Goal: Task Accomplishment & Management: Manage account settings

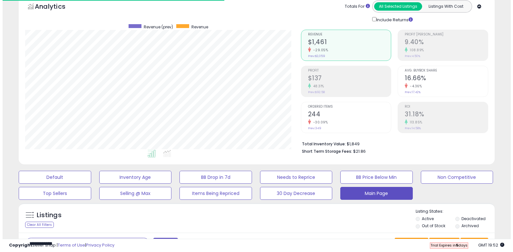
scroll to position [132, 276]
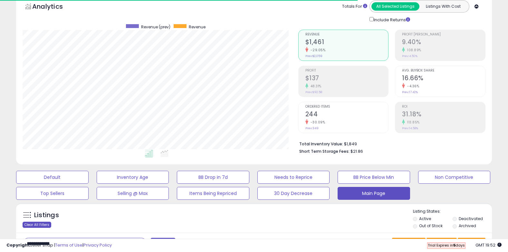
click at [23, 227] on div "Clear All Filters" at bounding box center [37, 225] width 29 height 6
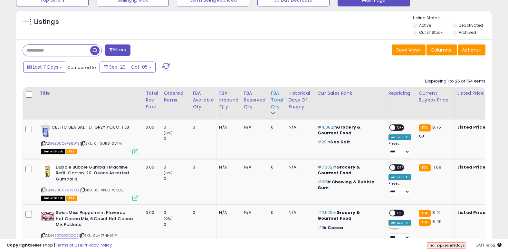
click at [280, 101] on div "FBA Total Qty" at bounding box center [277, 100] width 12 height 20
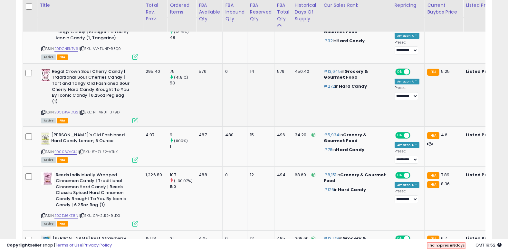
scroll to position [441, 0]
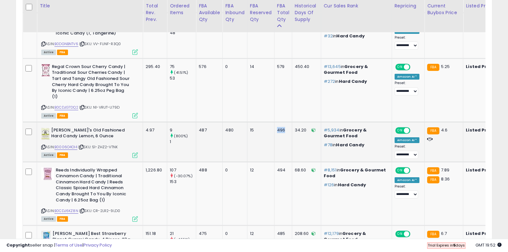
click at [279, 131] on div "496" at bounding box center [282, 130] width 10 height 6
drag, startPoint x: 279, startPoint y: 131, endPoint x: 281, endPoint y: 135, distance: 4.3
click at [281, 135] on td "496" at bounding box center [283, 142] width 18 height 40
click at [282, 132] on div "496" at bounding box center [282, 130] width 10 height 6
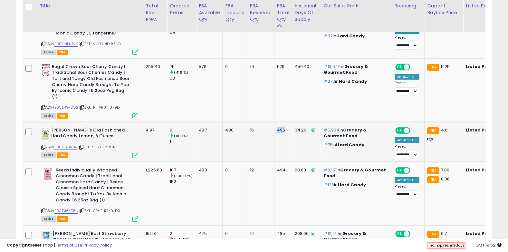
click at [282, 132] on div "496" at bounding box center [282, 130] width 10 height 6
drag, startPoint x: 282, startPoint y: 132, endPoint x: 282, endPoint y: 137, distance: 4.8
click at [282, 137] on td "496" at bounding box center [283, 142] width 18 height 40
click at [282, 132] on div "496" at bounding box center [282, 130] width 10 height 6
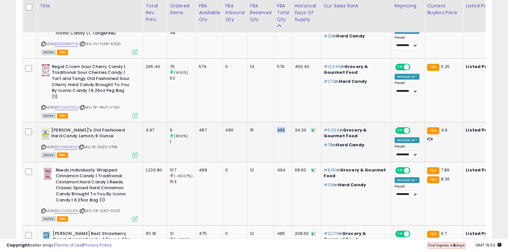
drag, startPoint x: 282, startPoint y: 132, endPoint x: 282, endPoint y: 135, distance: 3.5
click at [282, 135] on td "496" at bounding box center [283, 142] width 18 height 40
click at [282, 132] on div "496" at bounding box center [282, 130] width 10 height 6
click at [282, 134] on td "496" at bounding box center [283, 142] width 18 height 40
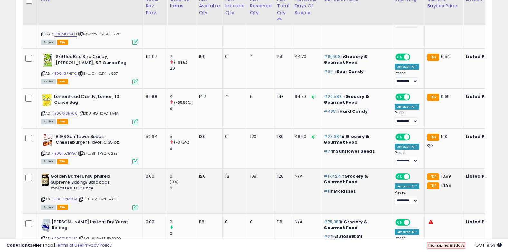
scroll to position [1337, 0]
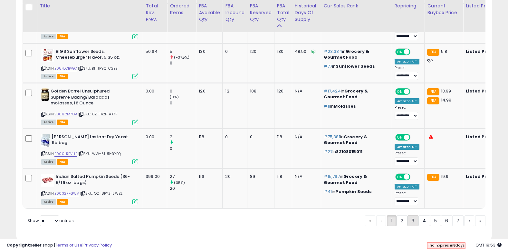
click at [407, 215] on link "3" at bounding box center [412, 220] width 11 height 11
drag, startPoint x: 403, startPoint y: 212, endPoint x: 270, endPoint y: 110, distance: 167.6
click at [403, 215] on link "2" at bounding box center [401, 220] width 11 height 11
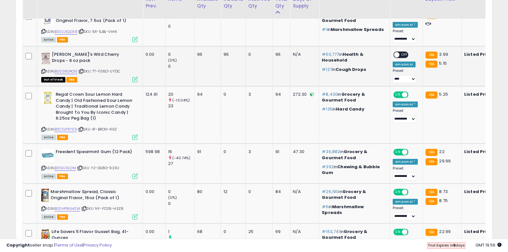
scroll to position [412, 0]
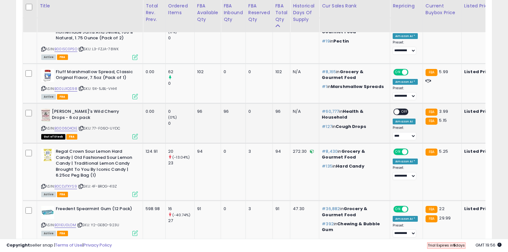
click at [81, 127] on icon at bounding box center [81, 129] width 4 height 4
click at [71, 126] on link "B0006O4OIE" at bounding box center [65, 128] width 23 height 5
click at [405, 109] on div "ON OFF" at bounding box center [400, 112] width 15 height 7
click at [398, 109] on span at bounding box center [396, 111] width 5 height 5
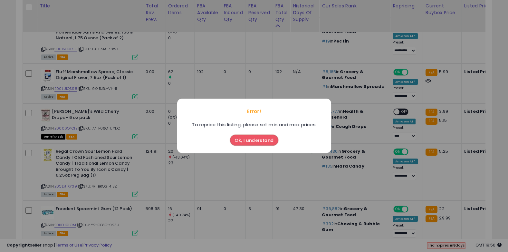
click at [271, 140] on button "Ok, I understand" at bounding box center [254, 140] width 48 height 11
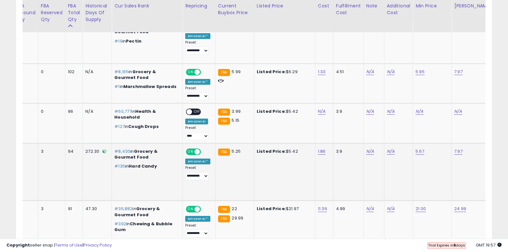
scroll to position [0, 211]
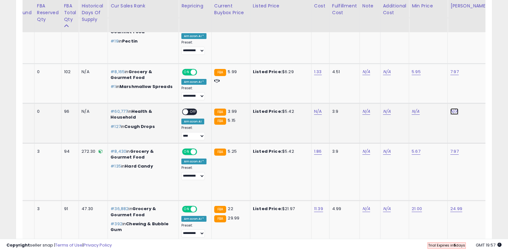
click at [452, 108] on link "N/A" at bounding box center [454, 111] width 8 height 6
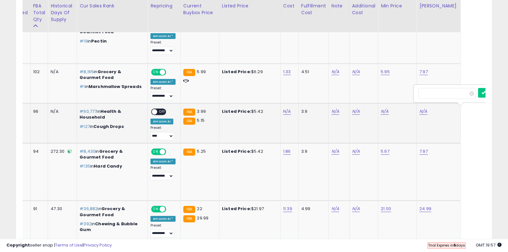
scroll to position [0, 218]
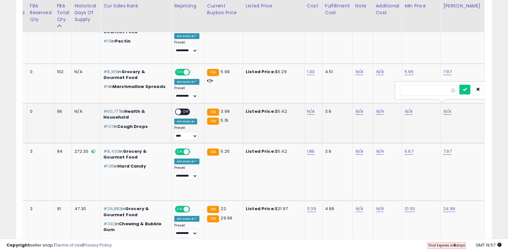
type input "****"
click button "submit" at bounding box center [464, 90] width 11 height 10
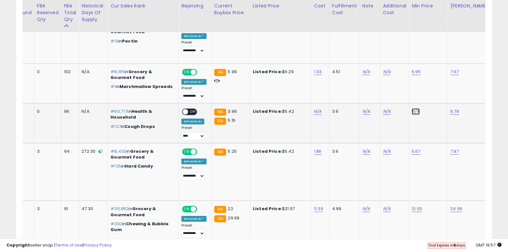
click at [417, 108] on link "N/A" at bounding box center [415, 111] width 8 height 6
type input "*"
click button "submit" at bounding box center [433, 90] width 11 height 10
click at [192, 109] on span "OFF" at bounding box center [193, 111] width 10 height 5
click at [200, 132] on select "**********" at bounding box center [193, 136] width 24 height 8
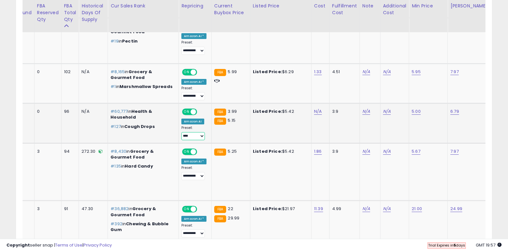
select select "**********"
click at [182, 132] on select "**********" at bounding box center [193, 136] width 24 height 8
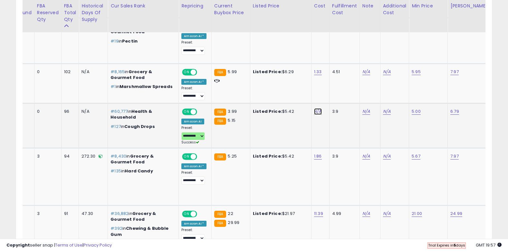
click at [316, 108] on link "N/A" at bounding box center [318, 111] width 8 height 6
type input "*"
click button "submit" at bounding box center [335, 90] width 11 height 10
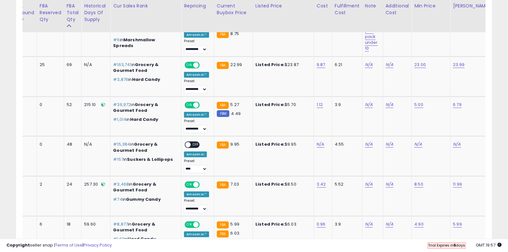
scroll to position [0, 0]
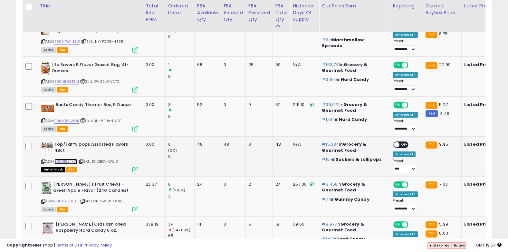
click at [74, 159] on link "B003I5Z4XW" at bounding box center [65, 161] width 23 height 5
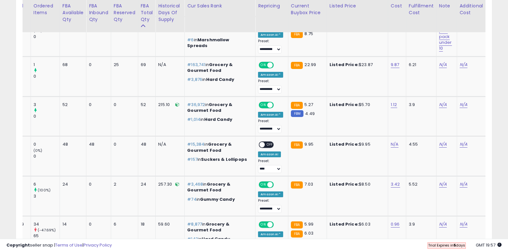
scroll to position [0, 144]
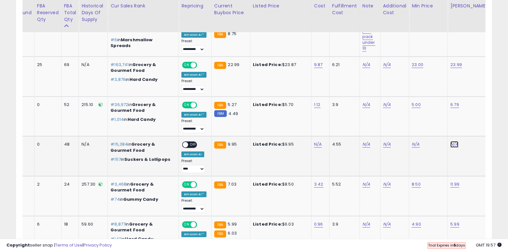
click at [452, 141] on link "N/A" at bounding box center [454, 144] width 8 height 6
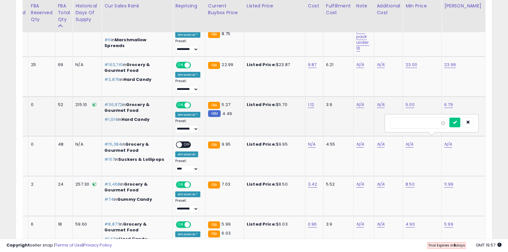
type input "*****"
click button "submit" at bounding box center [454, 123] width 11 height 10
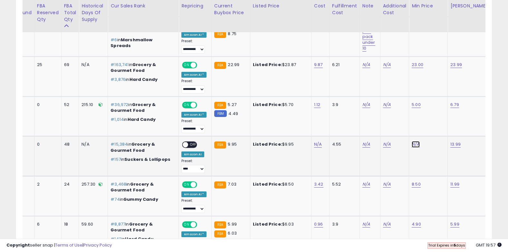
click at [416, 141] on link "N/A" at bounding box center [415, 144] width 8 height 6
type input "***"
click button "submit" at bounding box center [433, 123] width 11 height 10
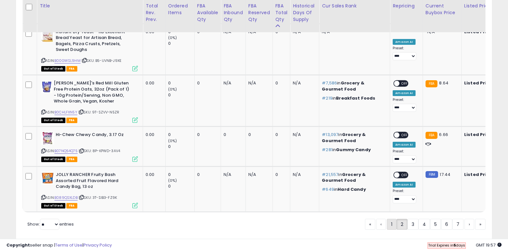
click at [394, 219] on link "1" at bounding box center [392, 224] width 10 height 11
